Goal: Information Seeking & Learning: Check status

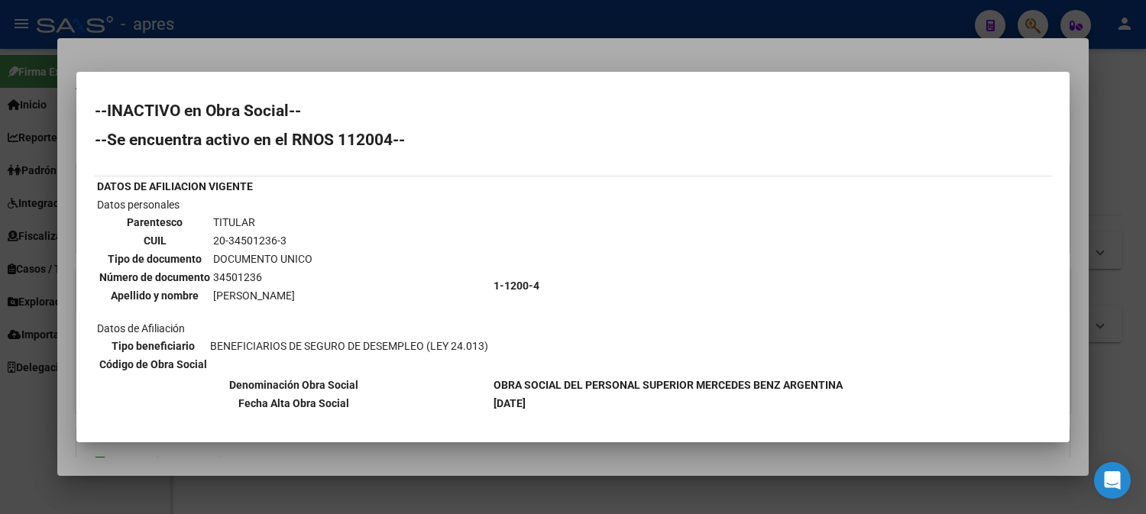
click at [533, 19] on div at bounding box center [573, 257] width 1146 height 514
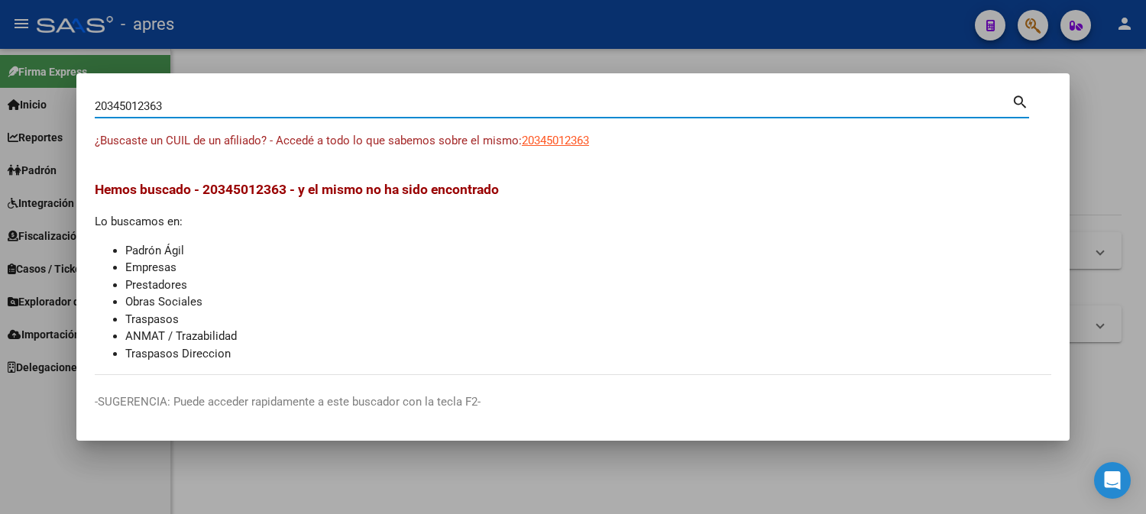
drag, startPoint x: 204, startPoint y: 105, endPoint x: -11, endPoint y: 193, distance: 231.7
click at [0, 193] on html "menu - apres person Firma Express Inicio Calendario SSS Instructivos Contacto O…" at bounding box center [573, 257] width 1146 height 514
paste input "219901748"
type input "20219901748"
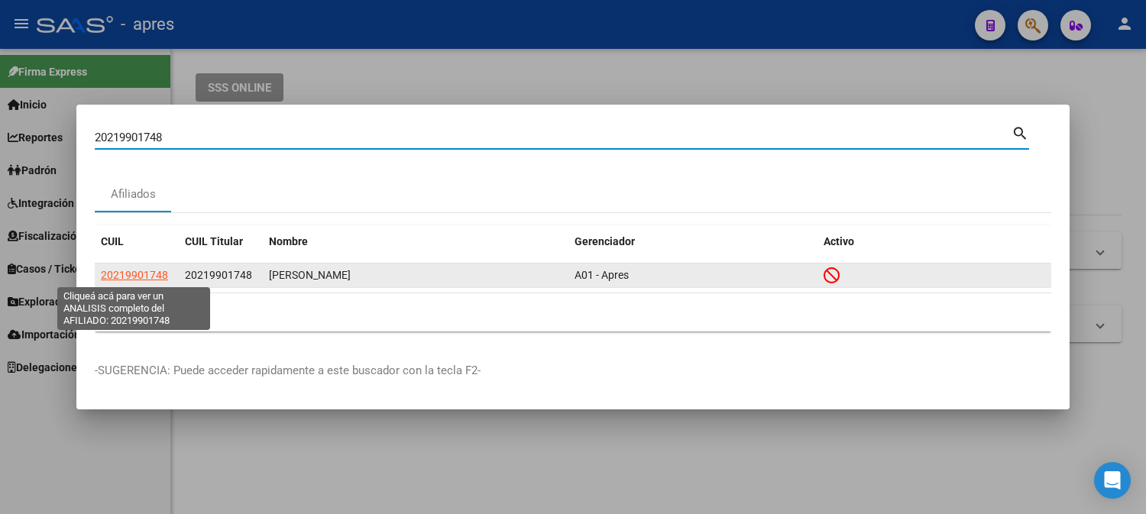
click at [132, 271] on span "20219901748" at bounding box center [134, 275] width 67 height 12
type textarea "20219901748"
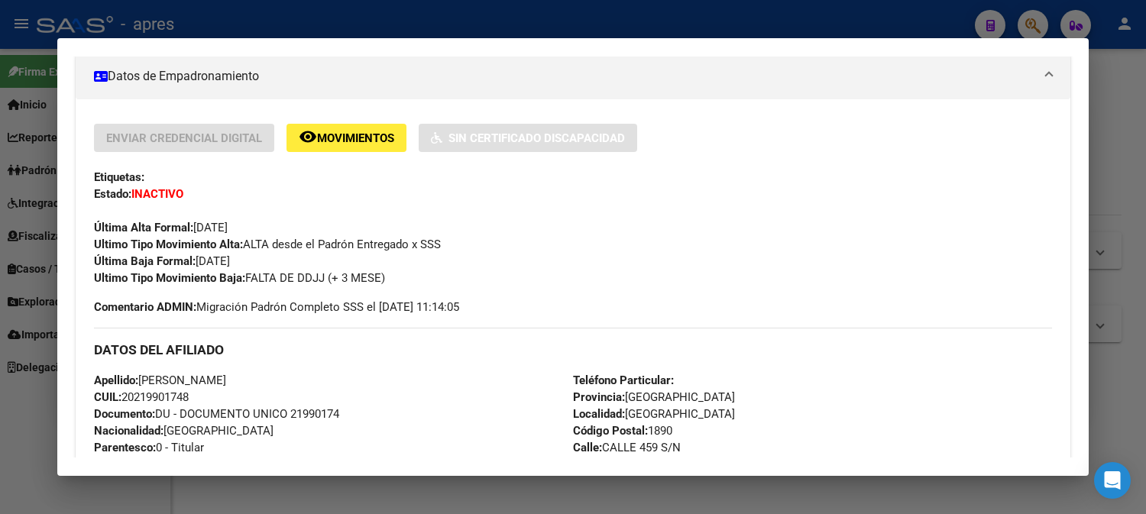
scroll to position [85, 0]
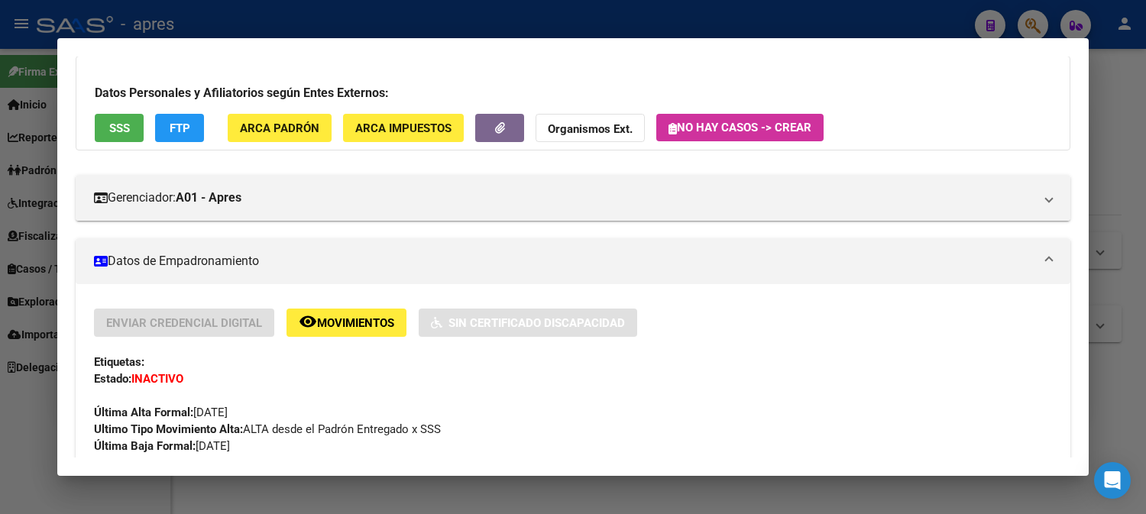
click at [123, 138] on button "SSS" at bounding box center [119, 128] width 49 height 28
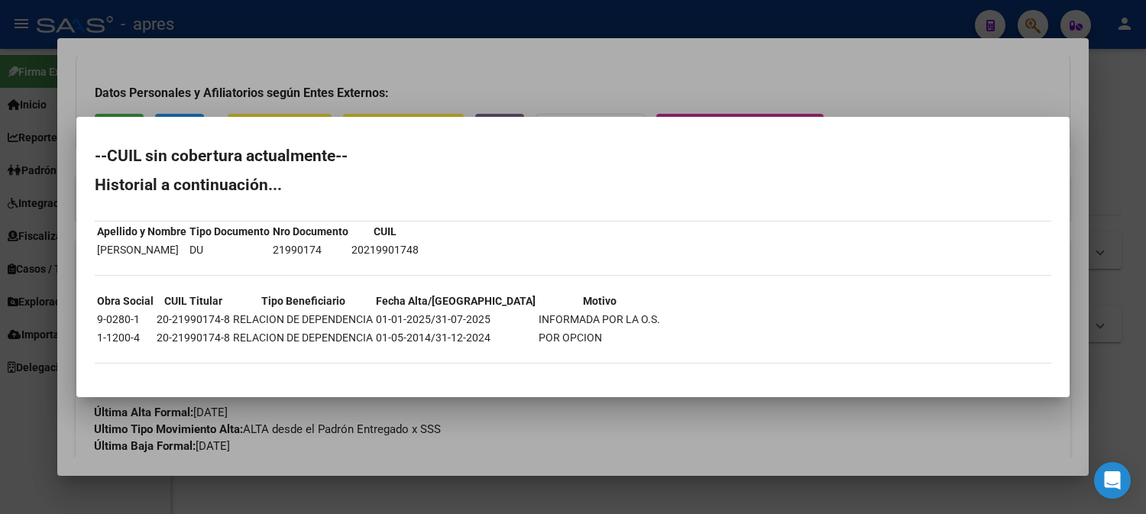
click at [504, 57] on div at bounding box center [573, 257] width 1146 height 514
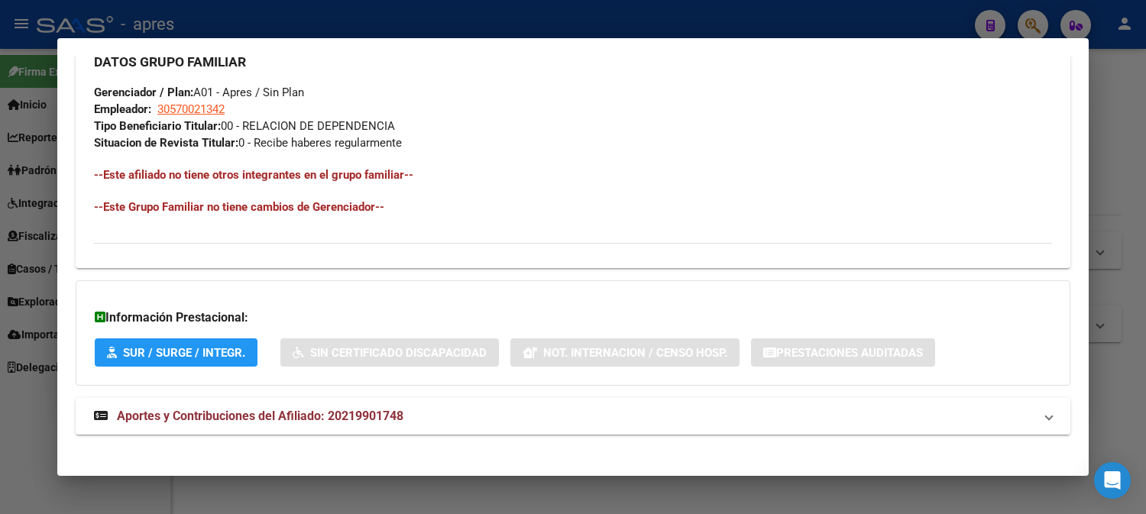
scroll to position [795, 0]
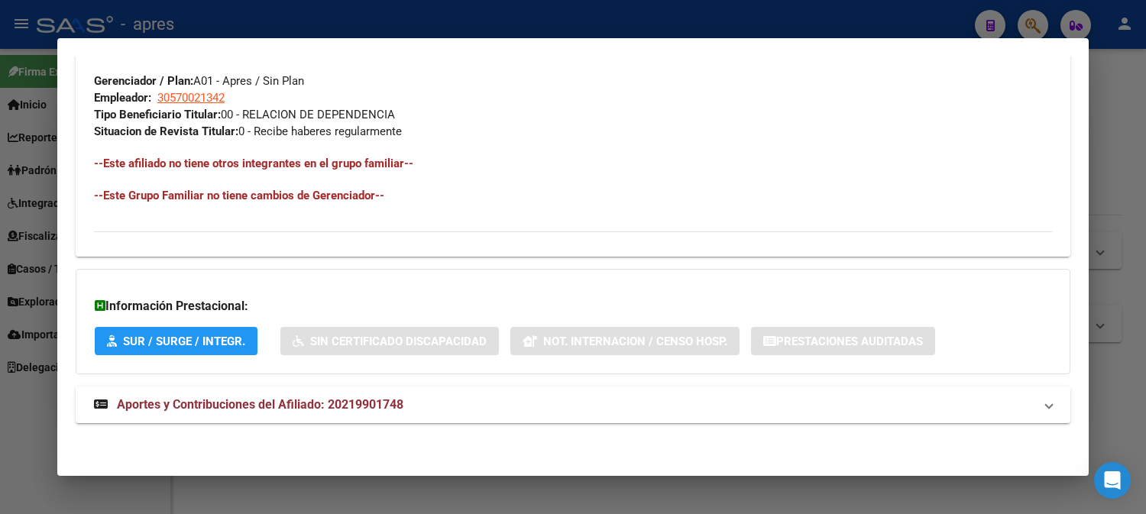
click at [272, 14] on div at bounding box center [573, 257] width 1146 height 514
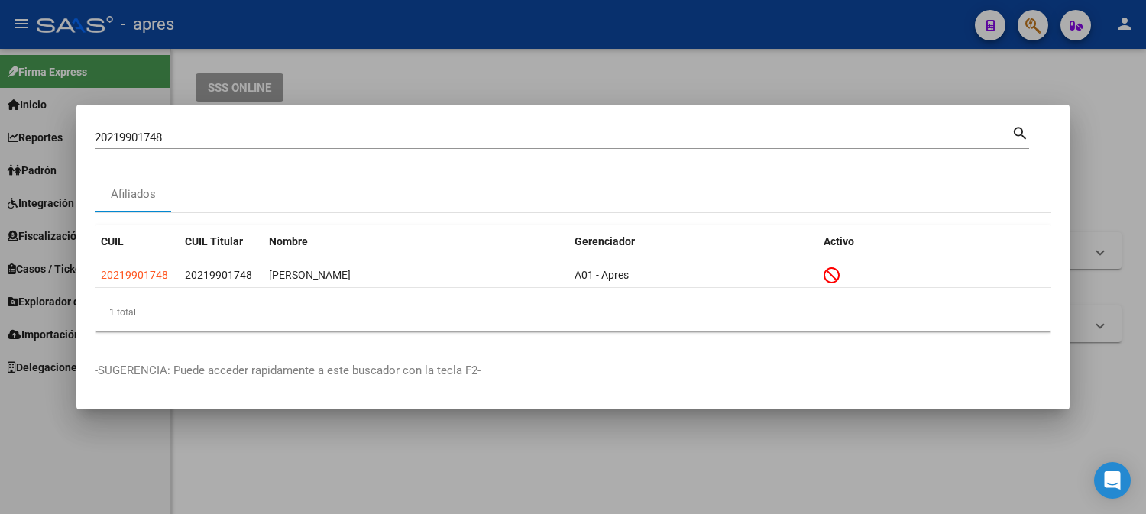
click at [941, 77] on div at bounding box center [573, 257] width 1146 height 514
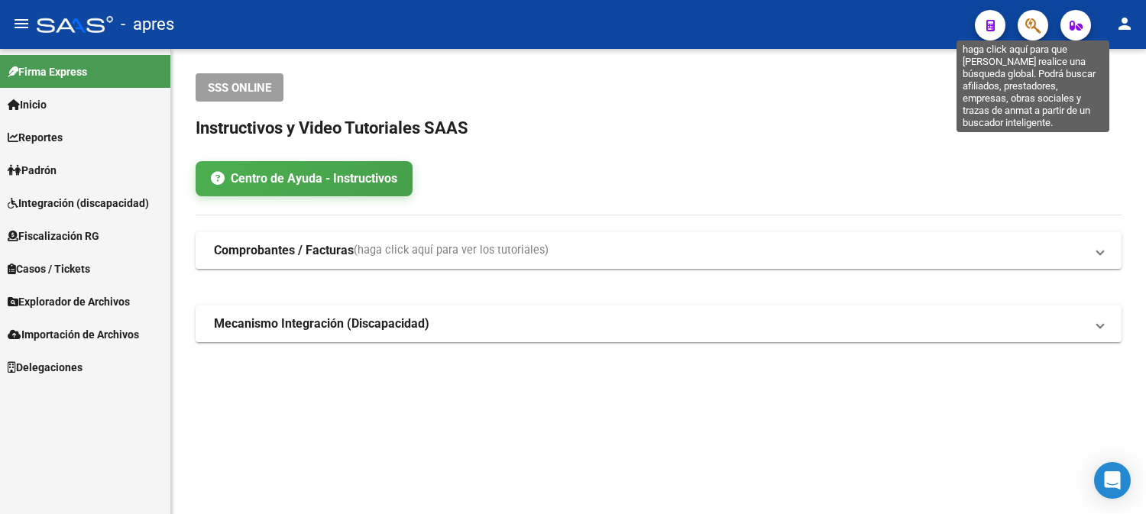
click at [1030, 20] on icon "button" at bounding box center [1032, 26] width 15 height 18
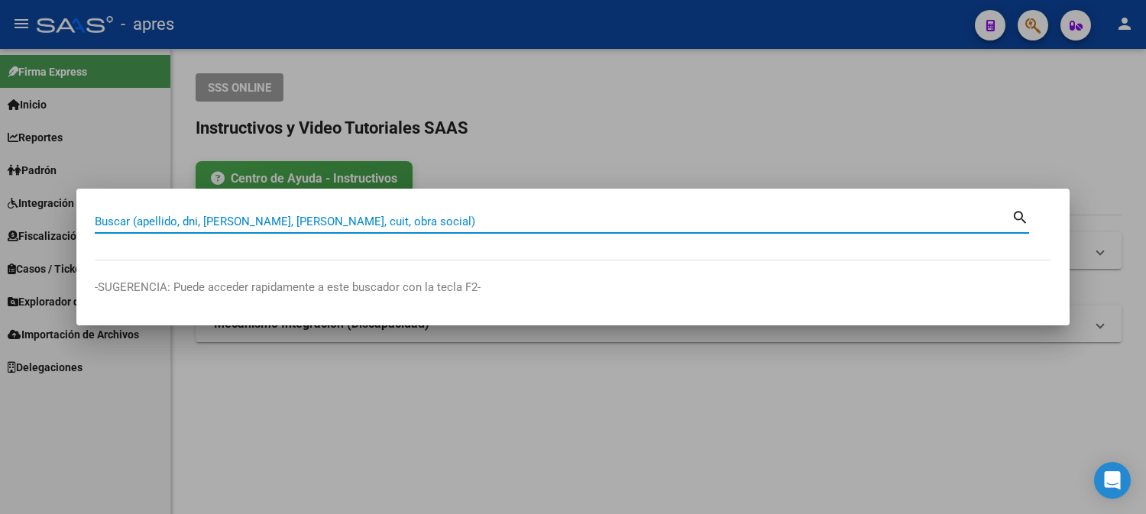
paste input "20219901748"
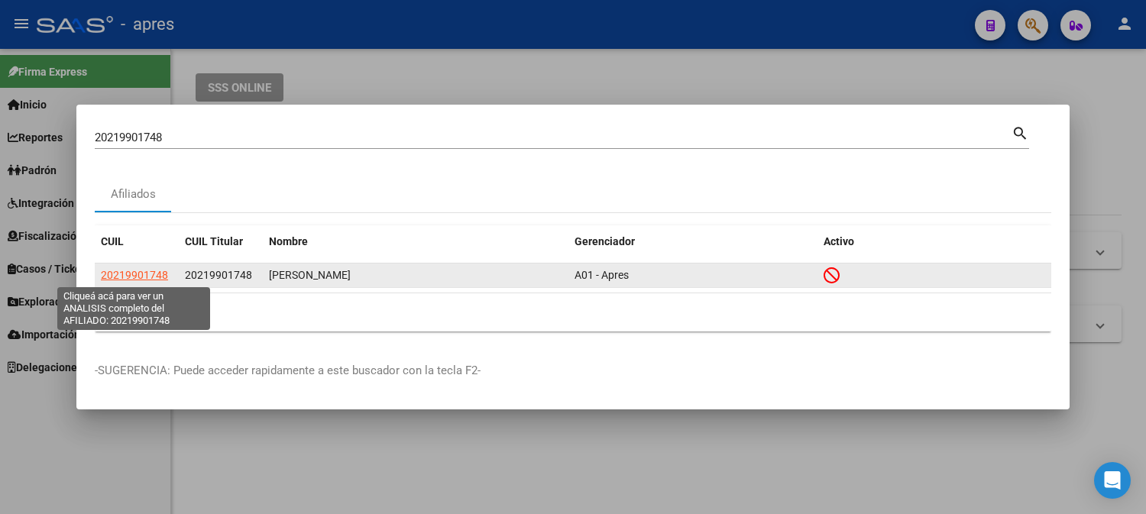
click at [136, 275] on span "20219901748" at bounding box center [134, 275] width 67 height 12
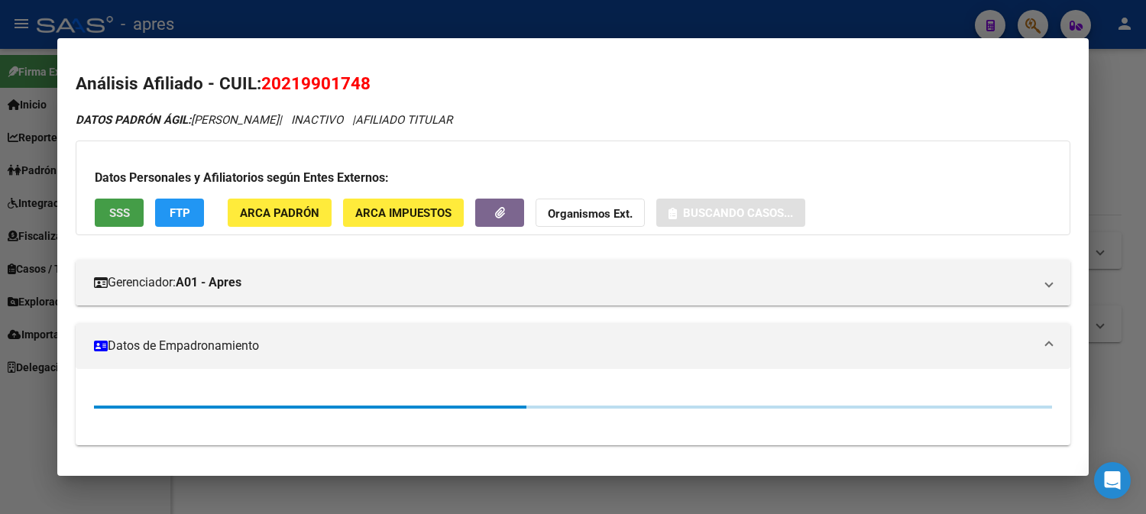
click at [111, 208] on span "SSS" at bounding box center [119, 213] width 21 height 14
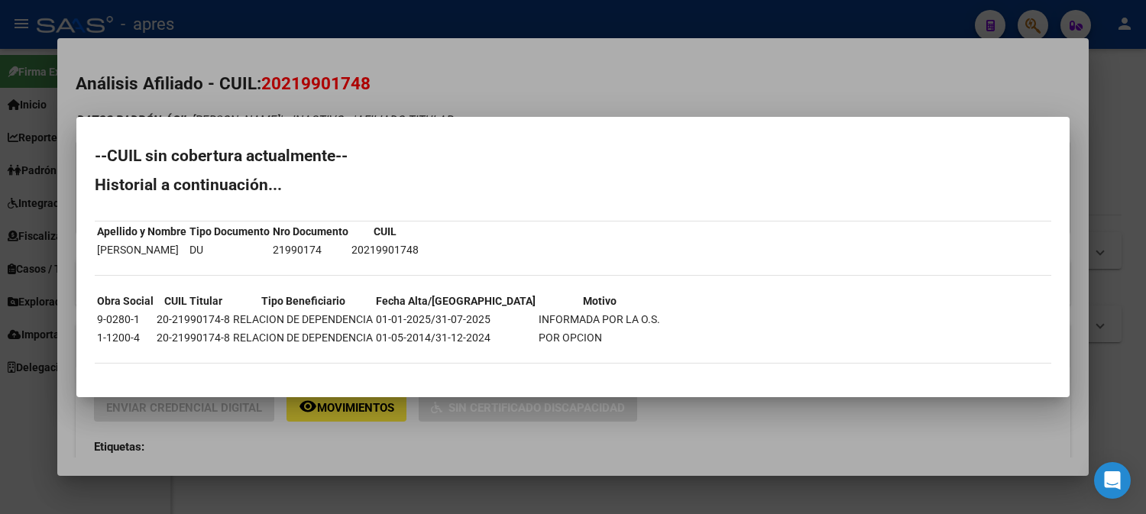
drag, startPoint x: 271, startPoint y: 249, endPoint x: 316, endPoint y: 245, distance: 46.0
click at [316, 245] on td "21990174" at bounding box center [310, 249] width 77 height 17
copy td "21990174"
click at [350, 20] on div at bounding box center [573, 257] width 1146 height 514
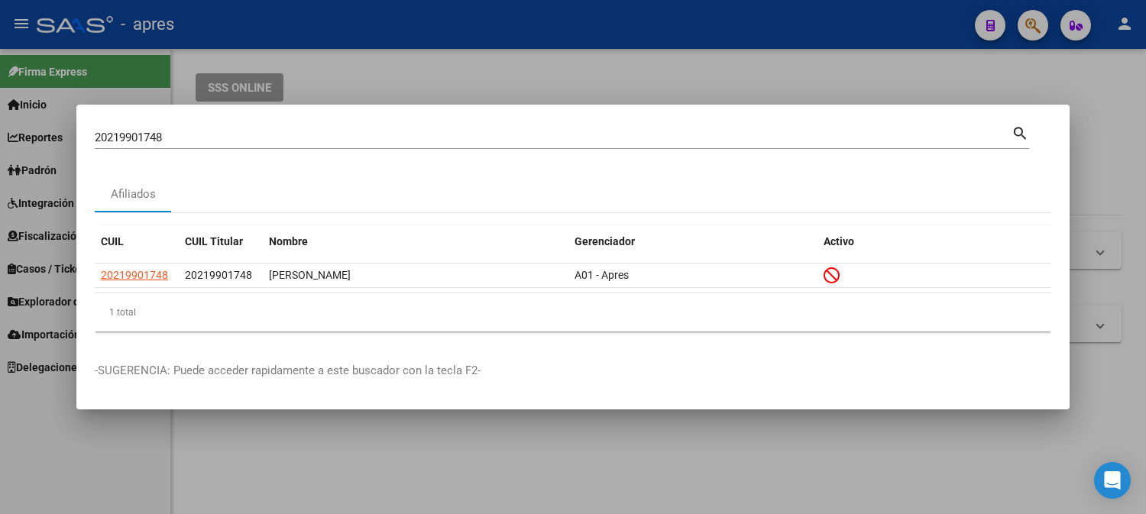
drag, startPoint x: 250, startPoint y: 122, endPoint x: -11, endPoint y: 147, distance: 261.8
click at [0, 147] on html "menu - apres person Firma Express Inicio Calendario SSS Instructivos Contacto O…" at bounding box center [573, 257] width 1146 height 514
click at [299, 153] on div "20219901748 Buscar (apellido, dni, [PERSON_NAME], [PERSON_NAME], cuit, obra soc…" at bounding box center [562, 143] width 935 height 40
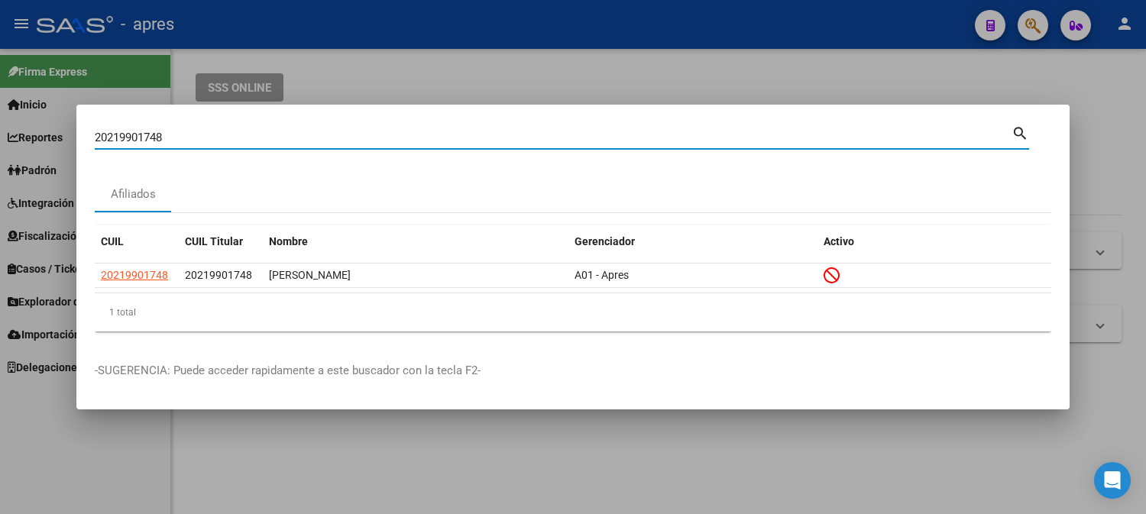
click at [261, 138] on input "20219901748" at bounding box center [553, 138] width 917 height 14
paste input "303345214"
type input "20303345214"
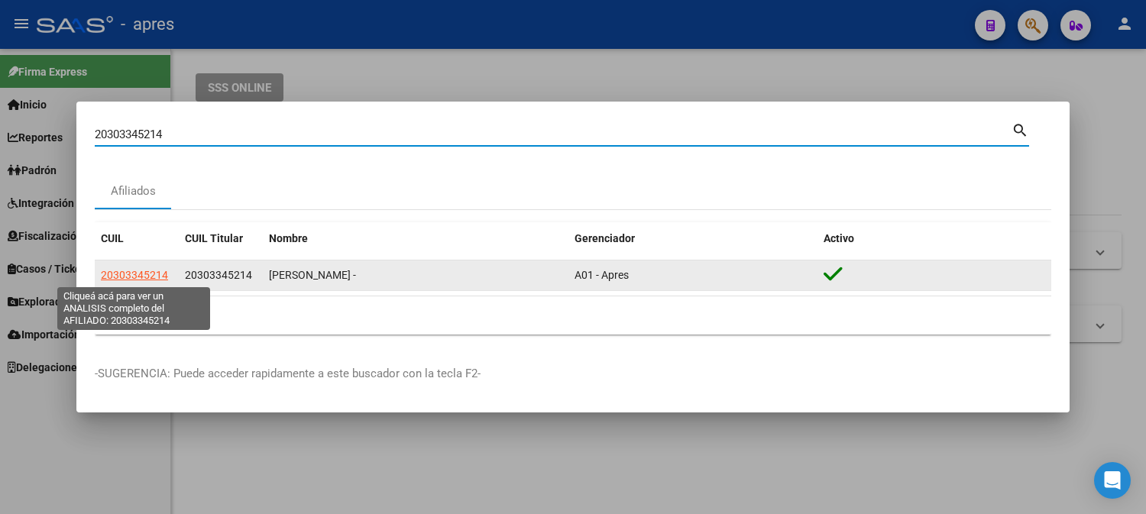
click at [138, 277] on span "20303345214" at bounding box center [134, 275] width 67 height 12
type textarea "20303345214"
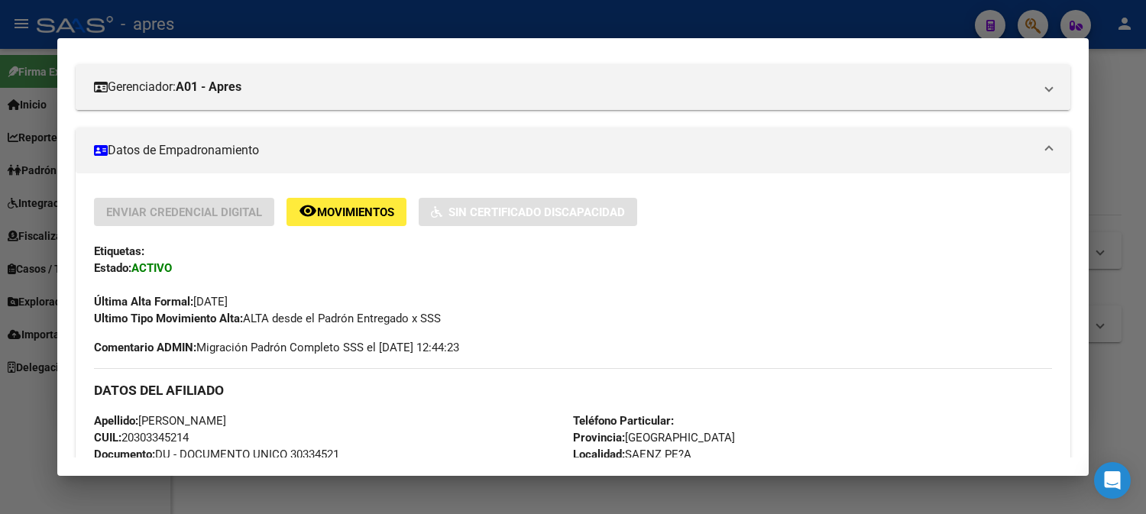
scroll to position [85, 0]
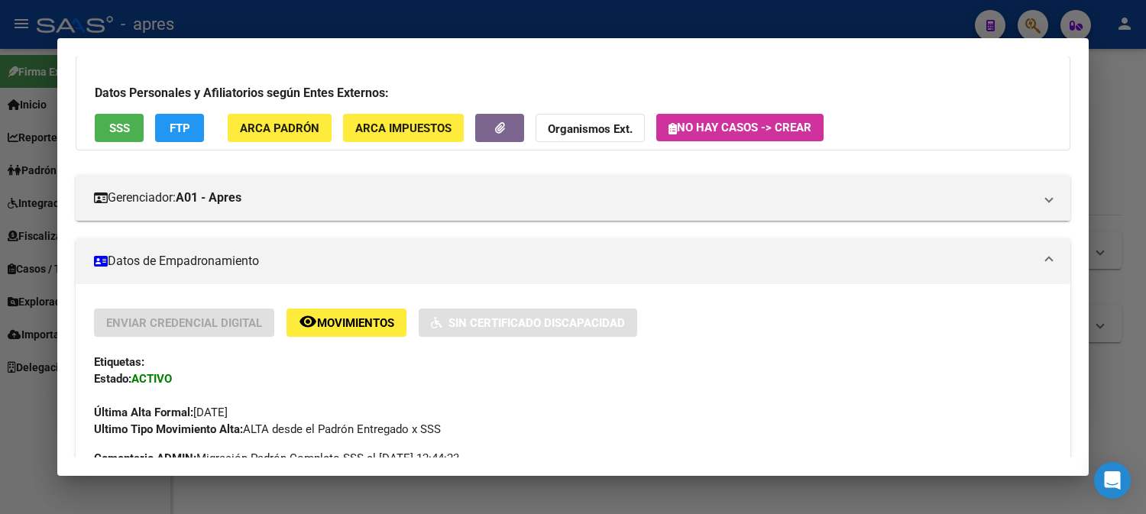
click at [108, 118] on button "SSS" at bounding box center [119, 128] width 49 height 28
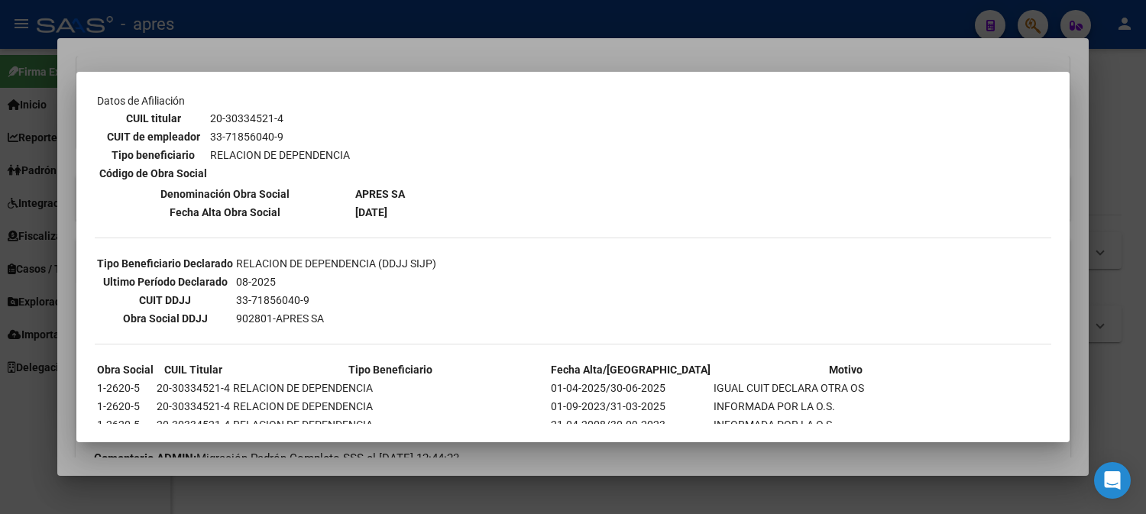
scroll to position [170, 0]
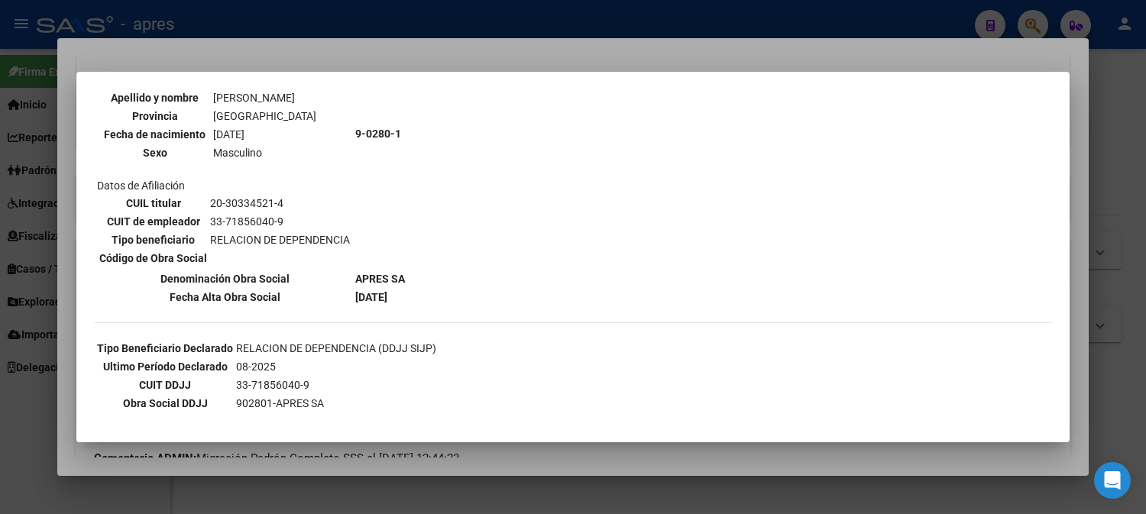
click at [526, 11] on div at bounding box center [573, 257] width 1146 height 514
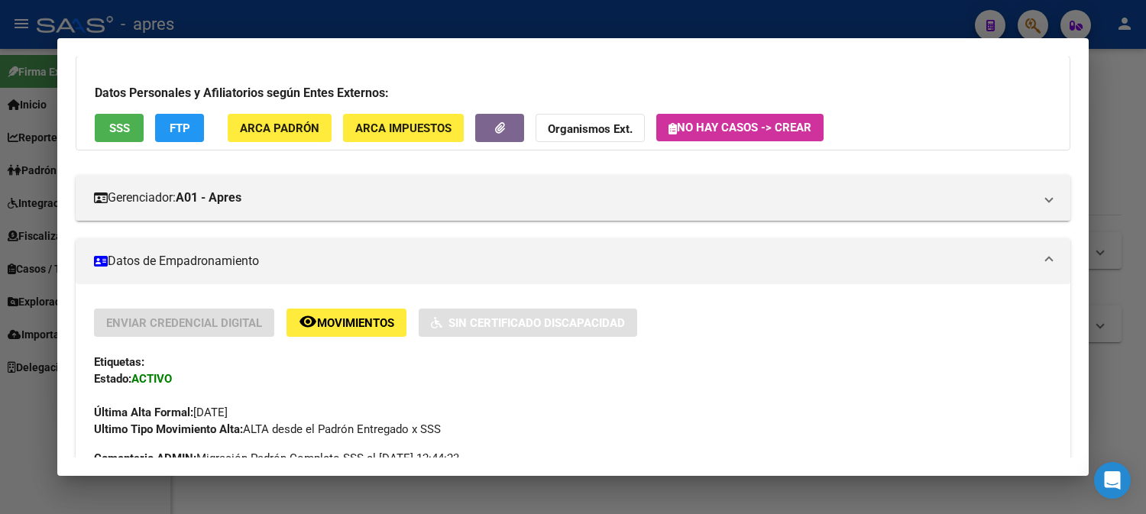
click at [523, 27] on div at bounding box center [573, 257] width 1146 height 514
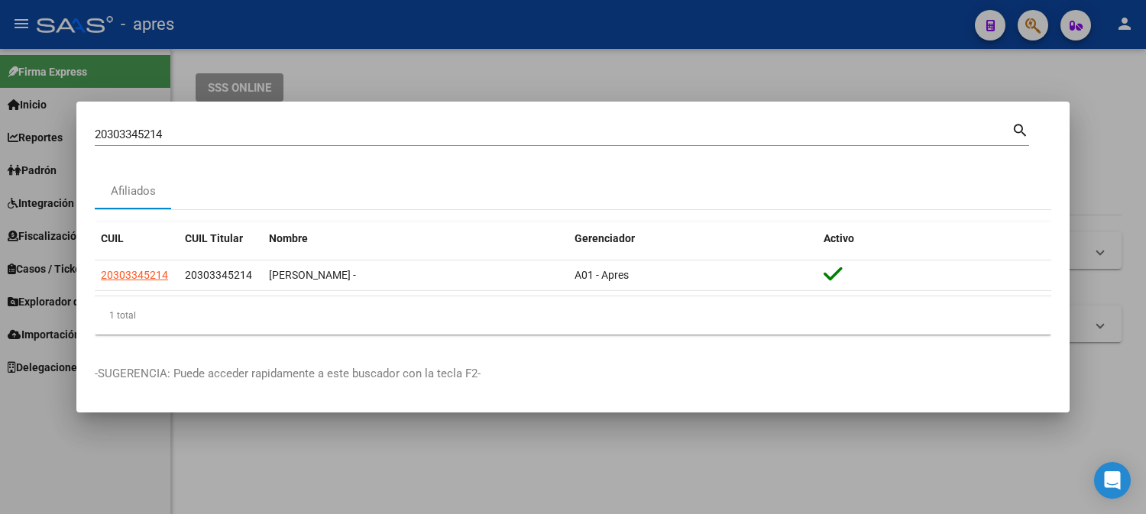
drag, startPoint x: 215, startPoint y: 125, endPoint x: 2, endPoint y: 96, distance: 215.2
click at [0, 109] on html "menu - apres person Firma Express Inicio Calendario SSS Instructivos Contacto O…" at bounding box center [573, 257] width 1146 height 514
click at [316, 113] on mat-dialog-container "20303345214 Buscar (apellido, dni, cuil, nro traspaso, cuit, obra social) searc…" at bounding box center [572, 257] width 993 height 311
click at [307, 128] on input "20303345214" at bounding box center [553, 135] width 917 height 14
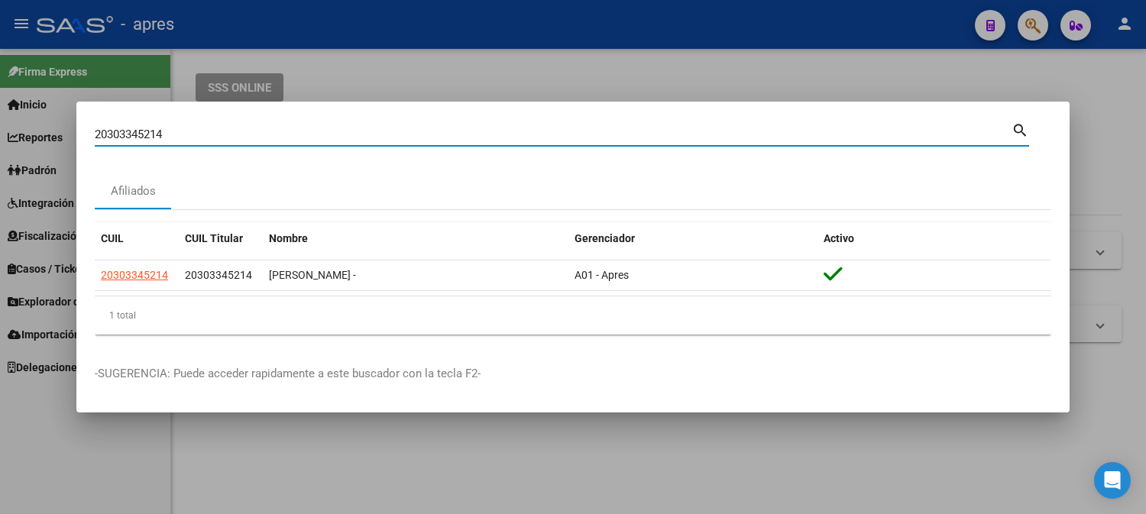
click at [307, 128] on input "20303345214" at bounding box center [553, 135] width 917 height 14
paste input "14383878"
type input "20314383878"
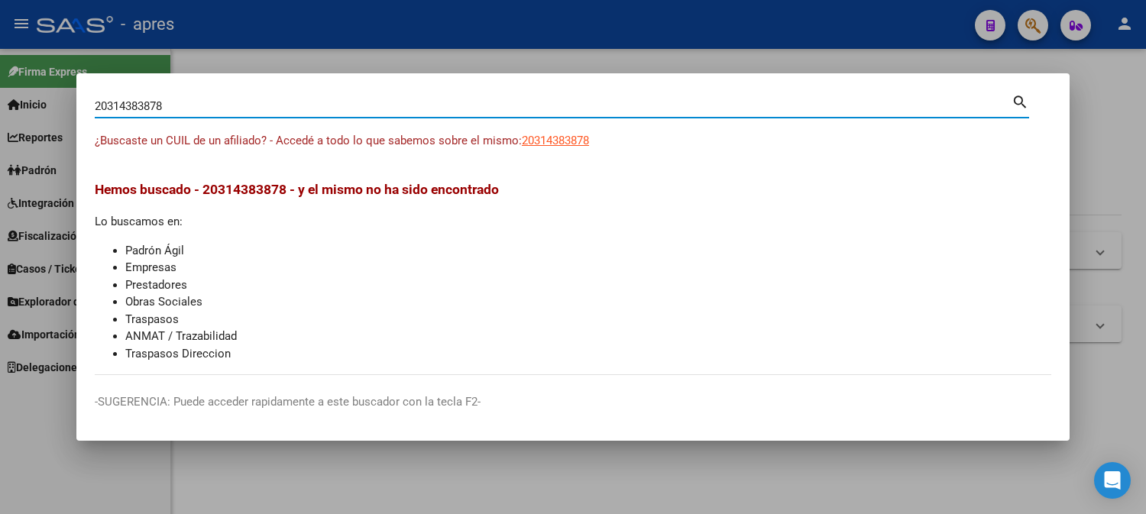
click at [545, 130] on div "20314383878 Buscar (apellido, dni, [PERSON_NAME], [PERSON_NAME], cuit, obra soc…" at bounding box center [562, 112] width 935 height 40
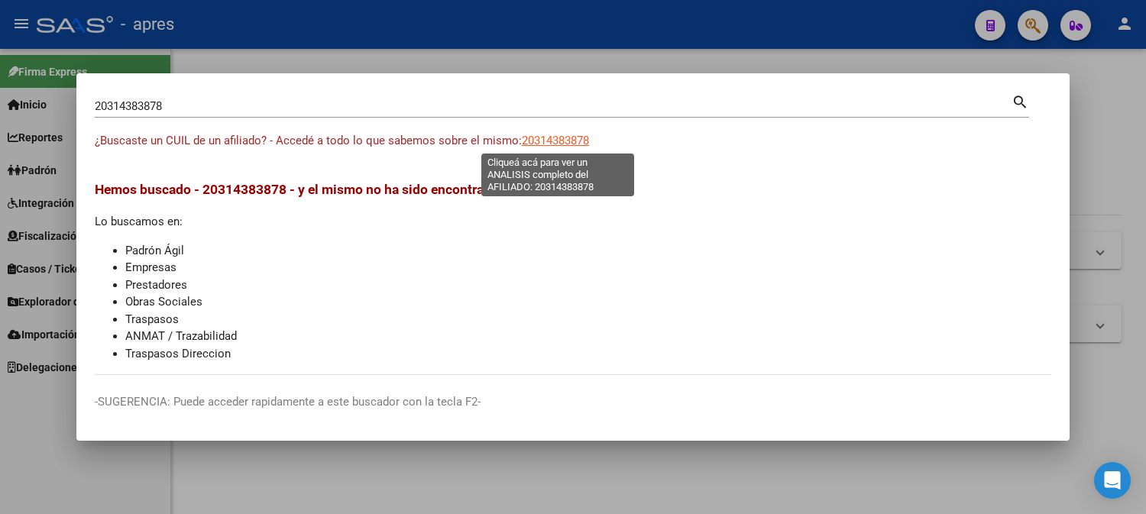
click at [545, 135] on span "20314383878" at bounding box center [555, 141] width 67 height 14
type textarea "20314383878"
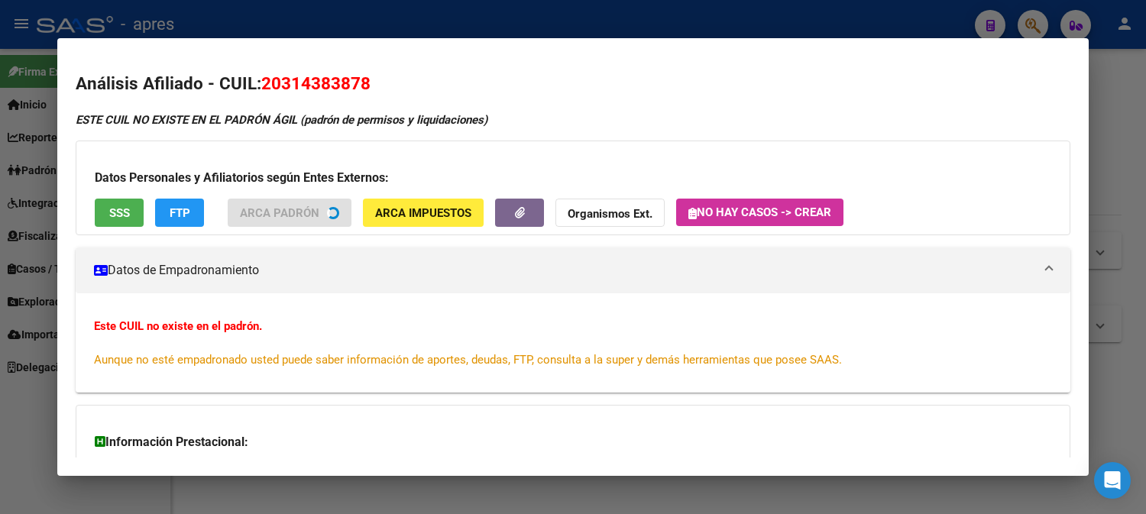
click at [105, 222] on button "SSS" at bounding box center [119, 213] width 49 height 28
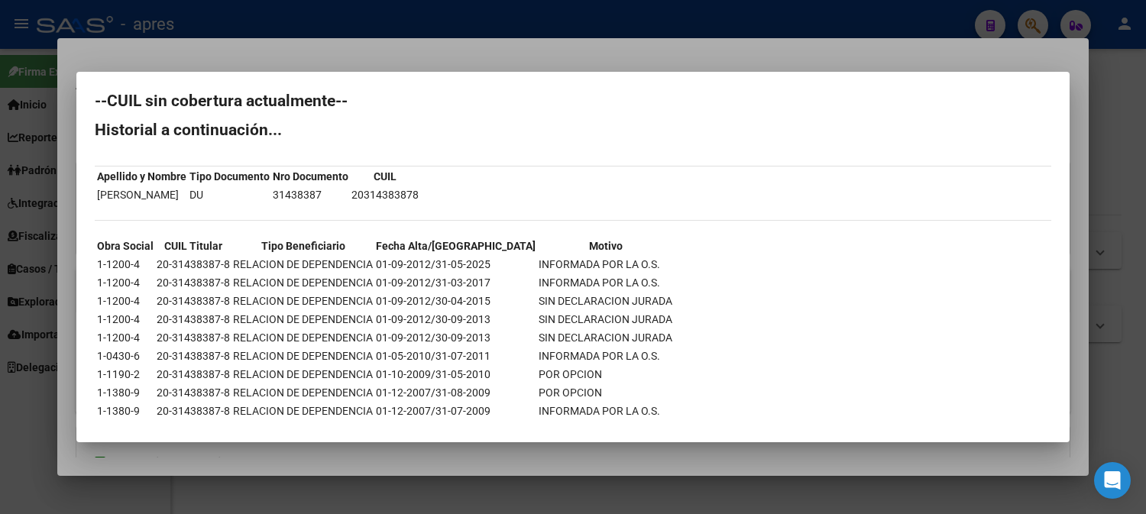
scroll to position [0, 0]
